Goal: Task Accomplishment & Management: Use online tool/utility

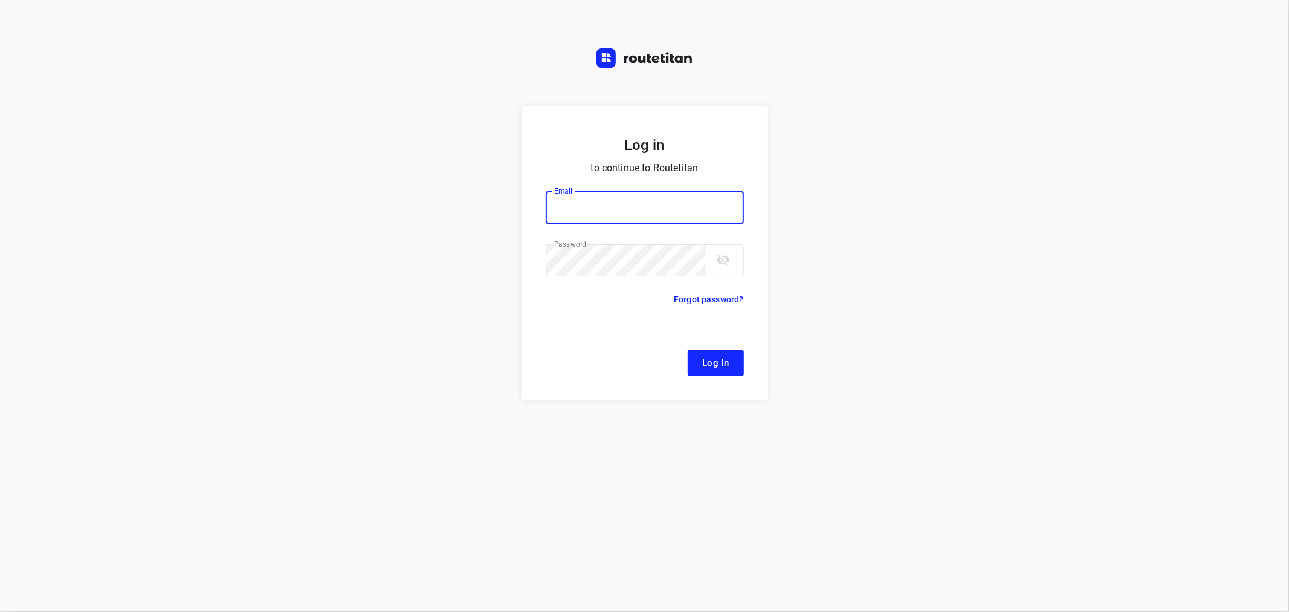
type input "[EMAIL_ADDRESS][DOMAIN_NAME]"
click at [720, 355] on span "Log In" at bounding box center [715, 363] width 27 height 16
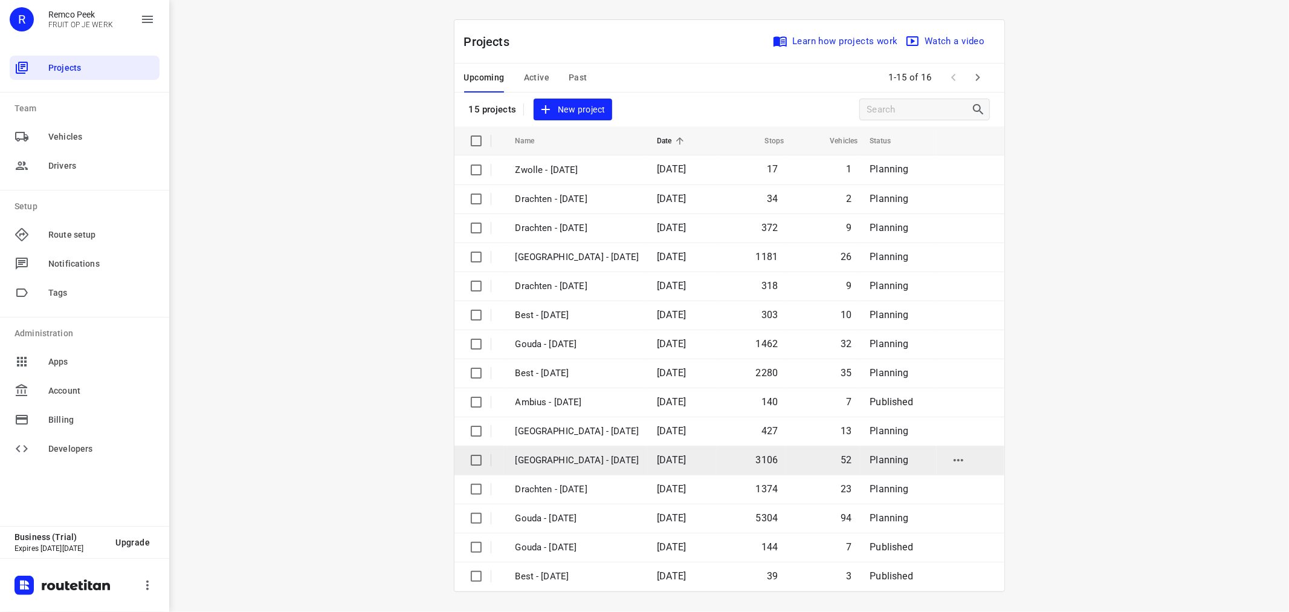
click at [596, 459] on p "[GEOGRAPHIC_DATA] - [DATE]" at bounding box center [578, 460] width 124 height 14
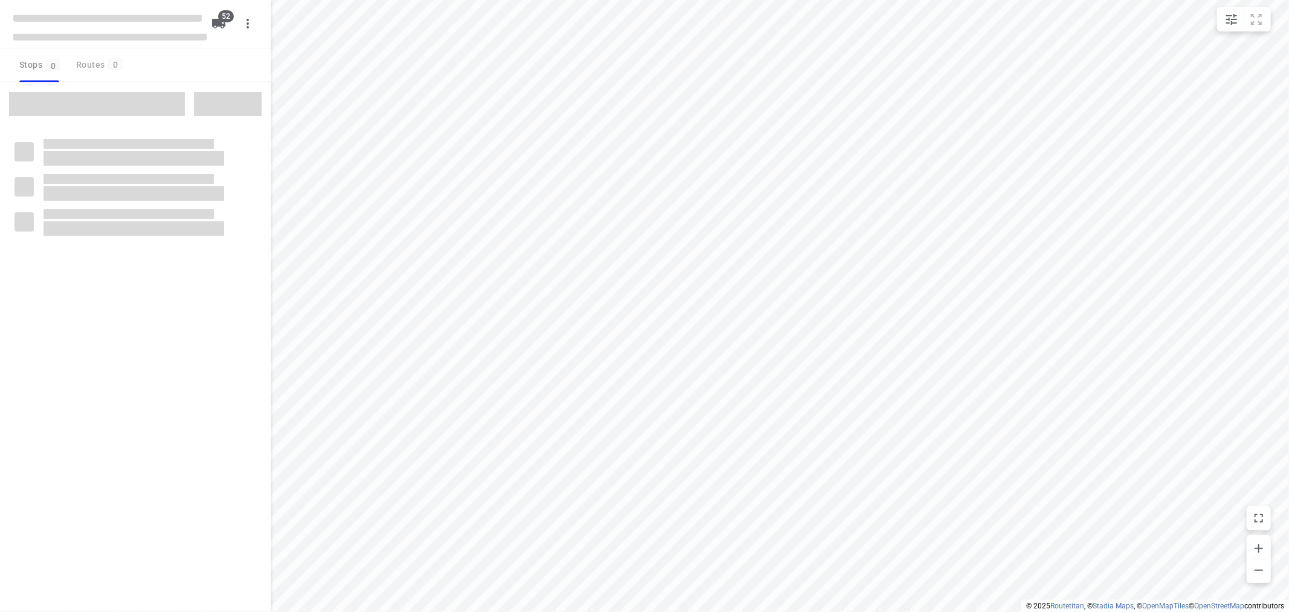
checkbox input "true"
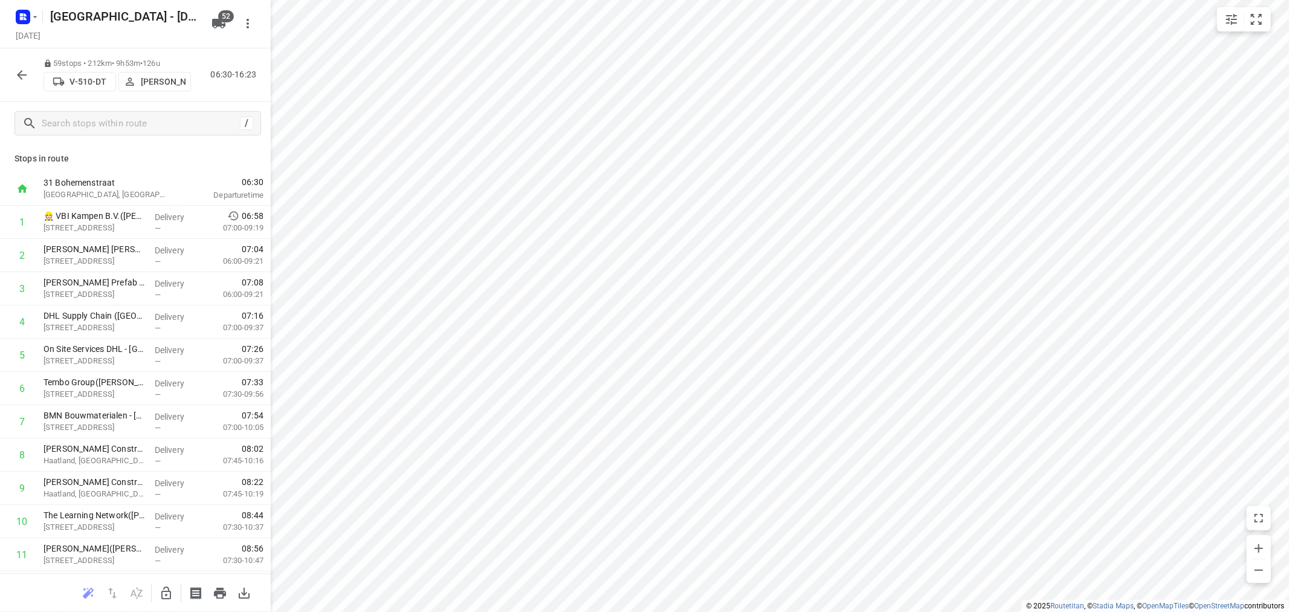
click at [25, 74] on icon "button" at bounding box center [22, 75] width 10 height 10
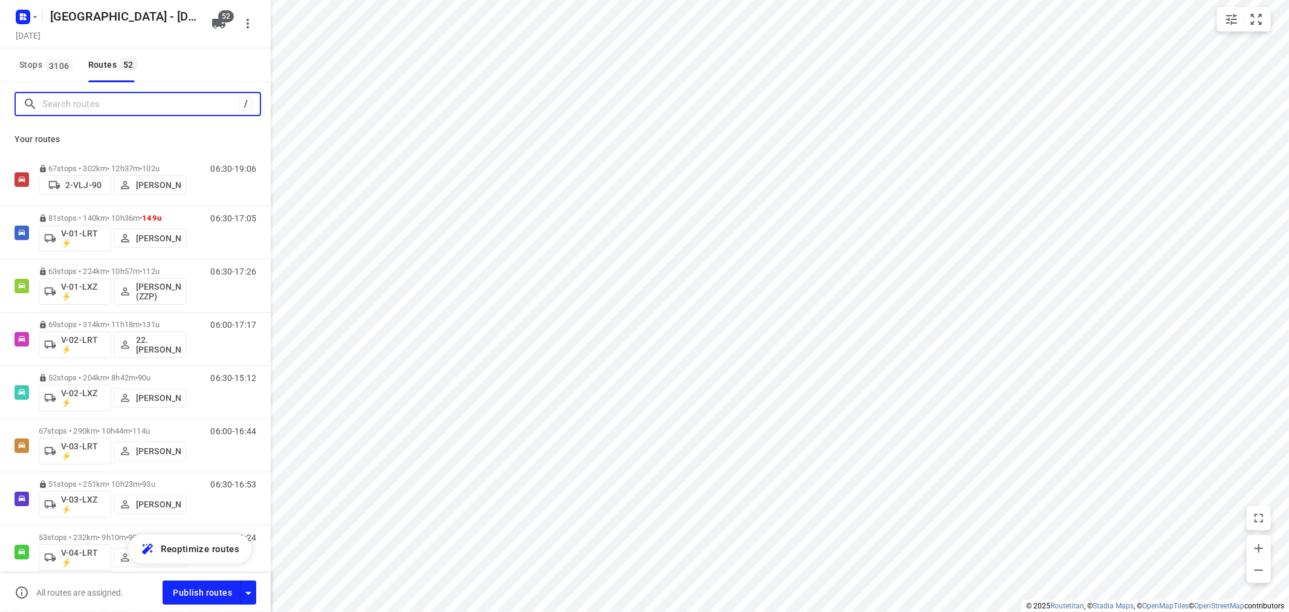
click at [87, 111] on input "Search routes" at bounding box center [140, 104] width 197 height 19
click at [40, 71] on span "Stops 3106" at bounding box center [47, 64] width 57 height 15
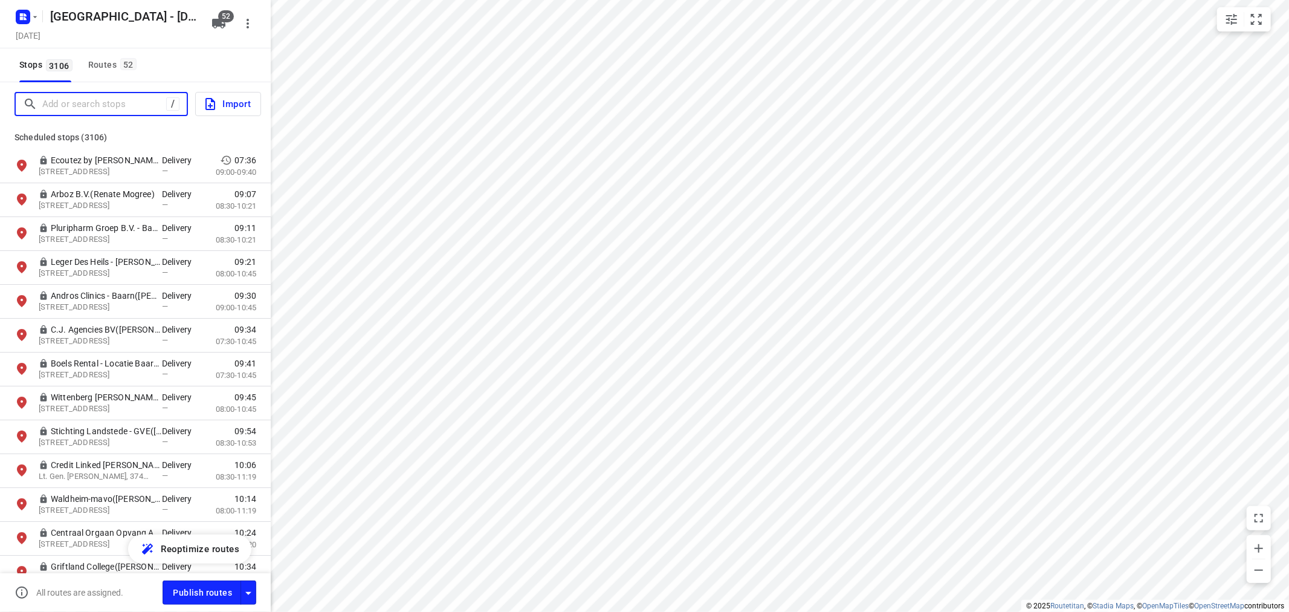
click at [68, 109] on input "Add or search stops" at bounding box center [104, 104] width 124 height 19
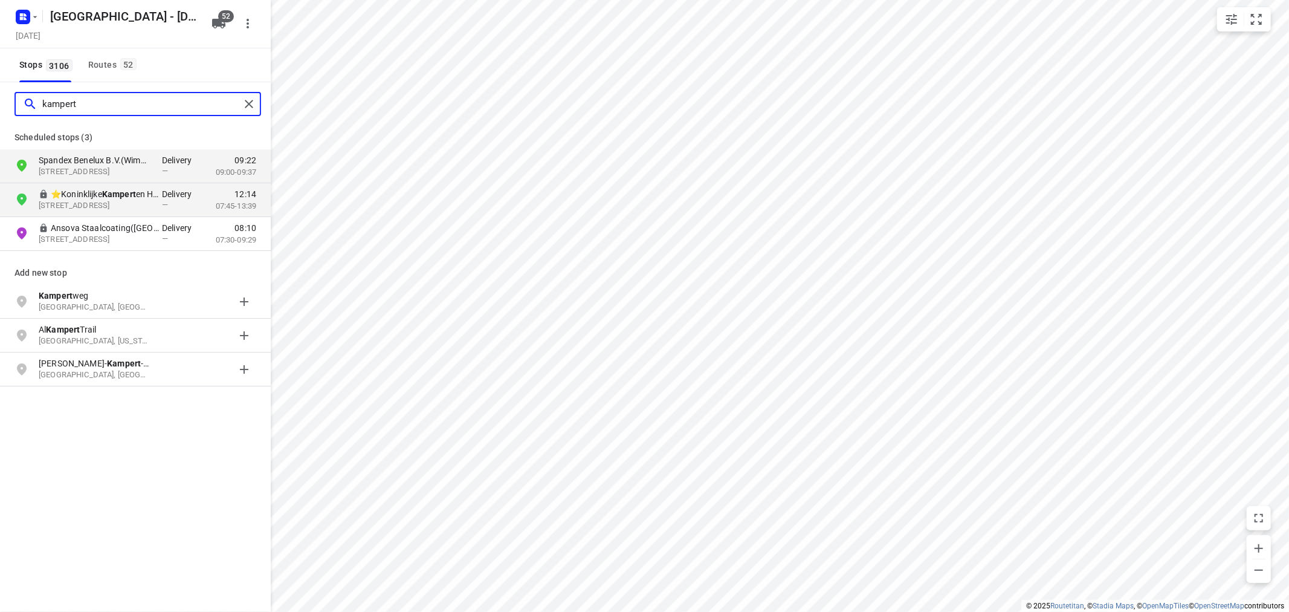
type input "kampert"
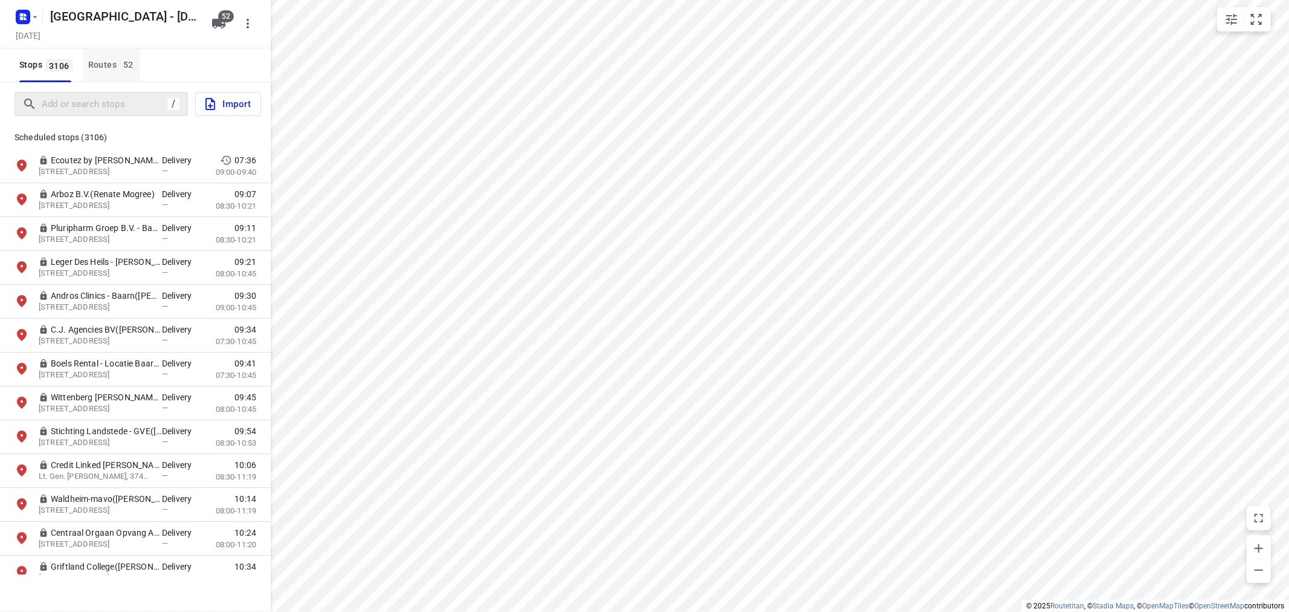
click at [89, 56] on button "Routes 52" at bounding box center [111, 65] width 57 height 34
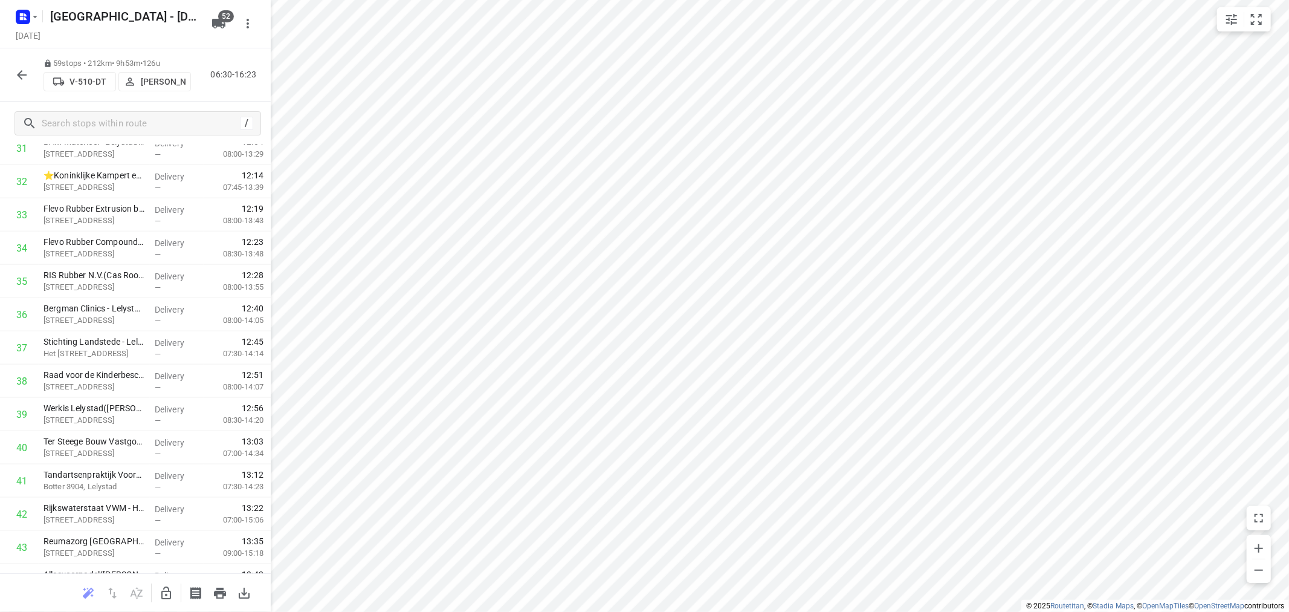
scroll to position [1074, 0]
click at [28, 19] on rect "button" at bounding box center [23, 17] width 15 height 15
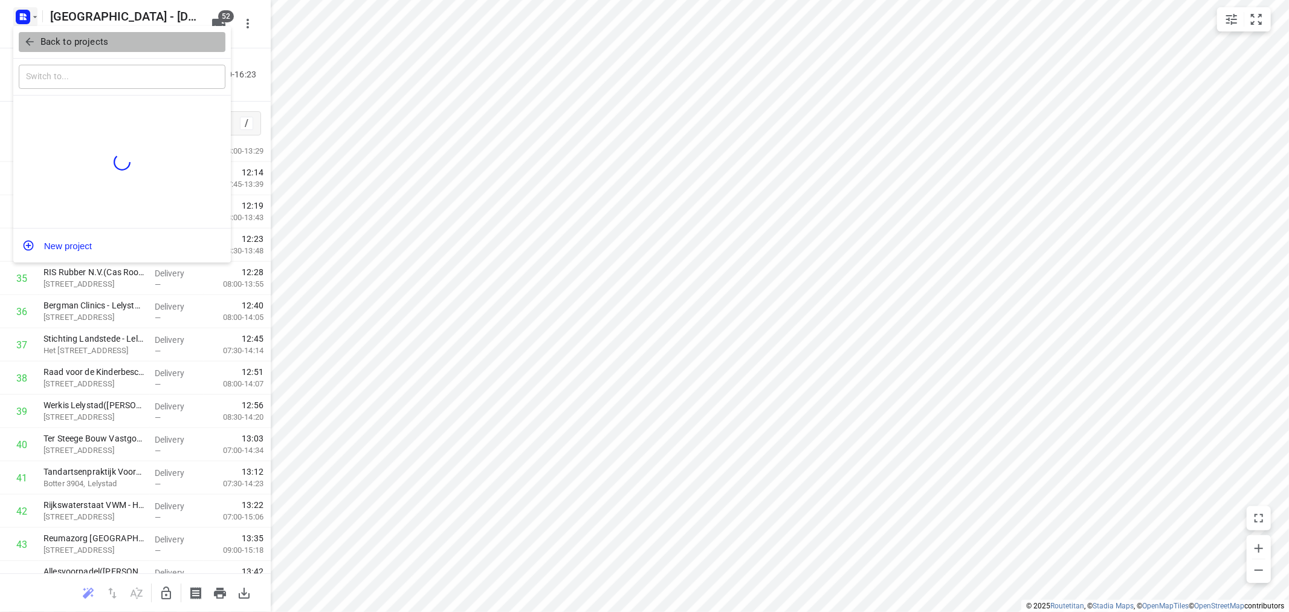
click at [26, 44] on icon "button" at bounding box center [30, 42] width 12 height 12
